Goal: Navigation & Orientation: Find specific page/section

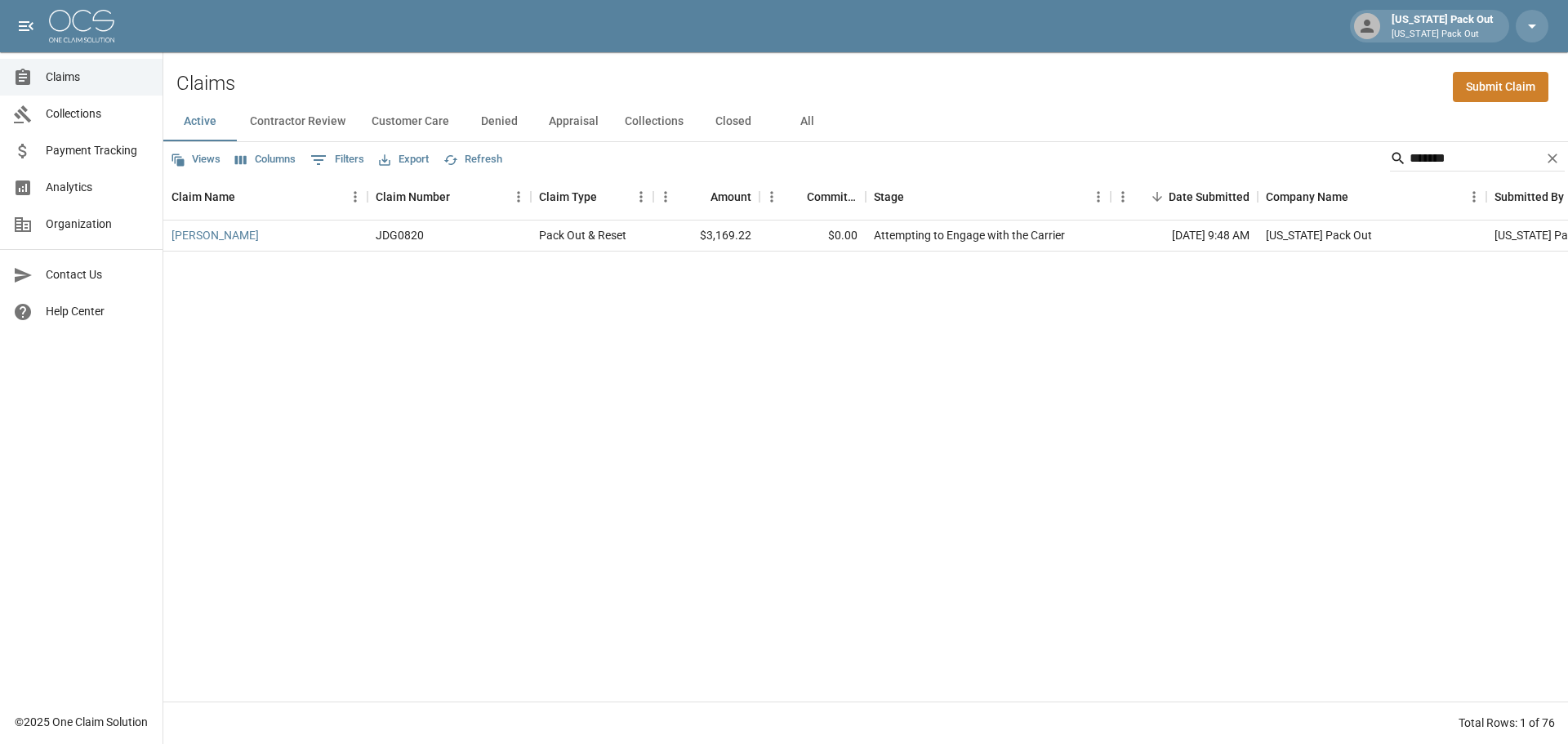
click at [66, 28] on img at bounding box center [81, 26] width 66 height 32
